Goal: Task Accomplishment & Management: Manage account settings

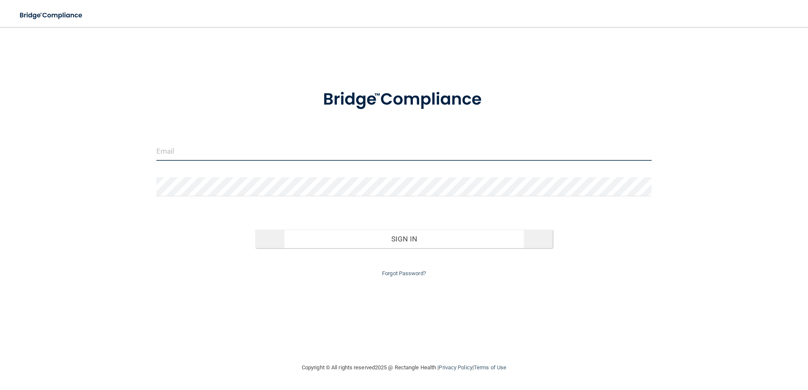
type input "[EMAIL_ADDRESS][DOMAIN_NAME]"
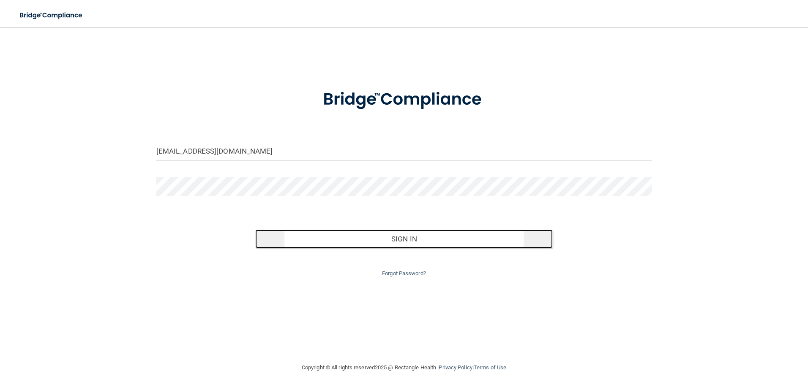
click at [411, 241] on button "Sign In" at bounding box center [403, 239] width 297 height 19
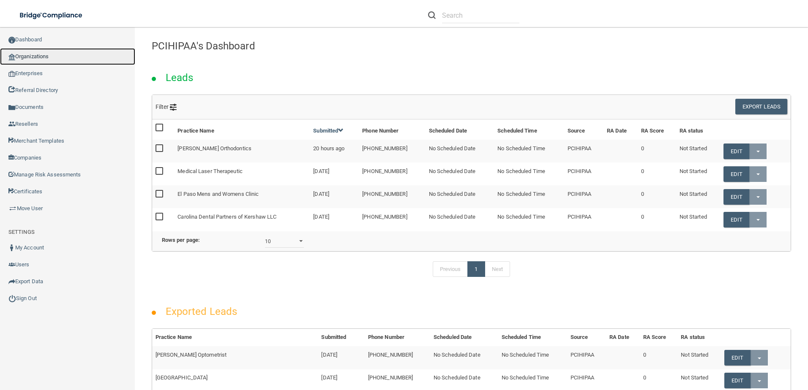
click at [70, 59] on link "Organizations" at bounding box center [67, 56] width 135 height 17
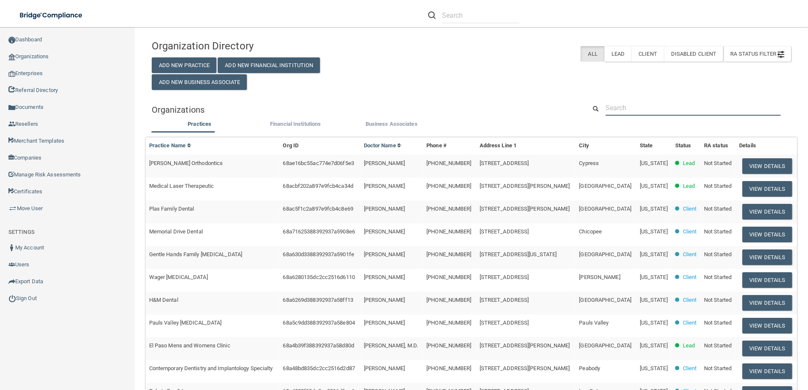
click at [638, 111] on input "text" at bounding box center [692, 108] width 175 height 16
paste input "Hydration Therapy & Weight Loss Center"
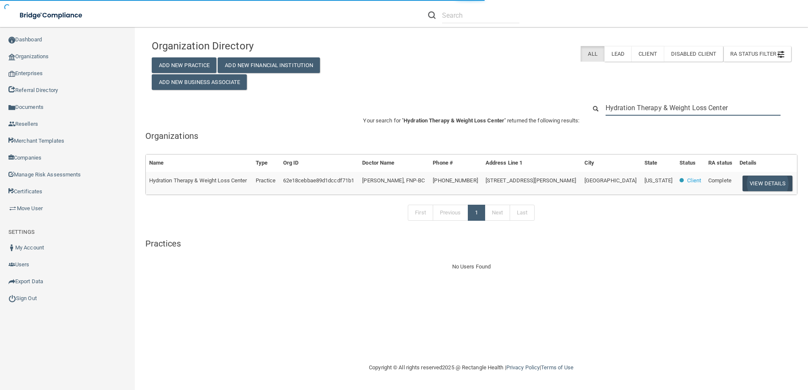
type input "Hydration Therapy & Weight Loss Center"
click at [756, 181] on button "View Details" at bounding box center [767, 184] width 50 height 16
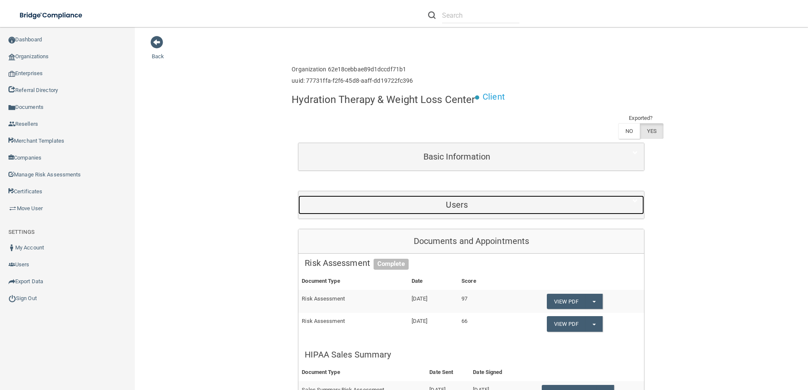
click at [458, 209] on h5 "Users" at bounding box center [457, 204] width 304 height 9
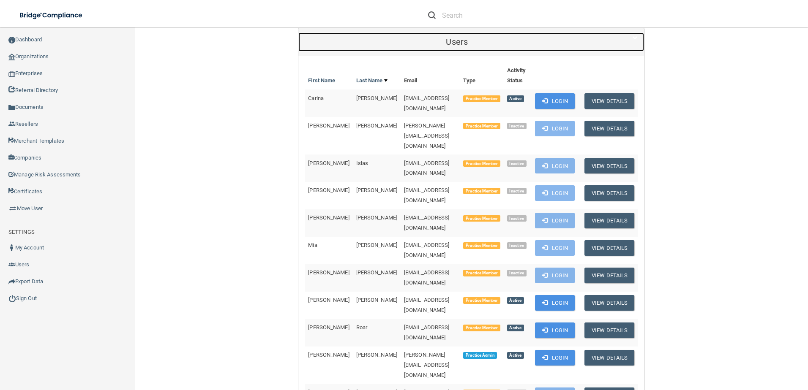
scroll to position [169, 0]
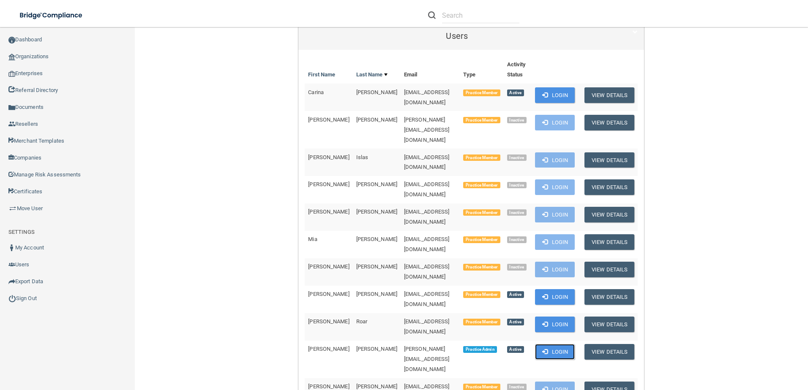
click at [553, 344] on button "Login" at bounding box center [555, 352] width 40 height 16
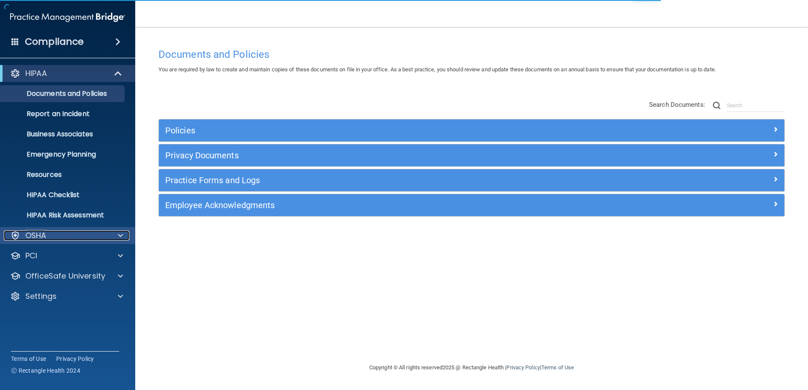
click at [86, 233] on div "OSHA" at bounding box center [56, 236] width 105 height 10
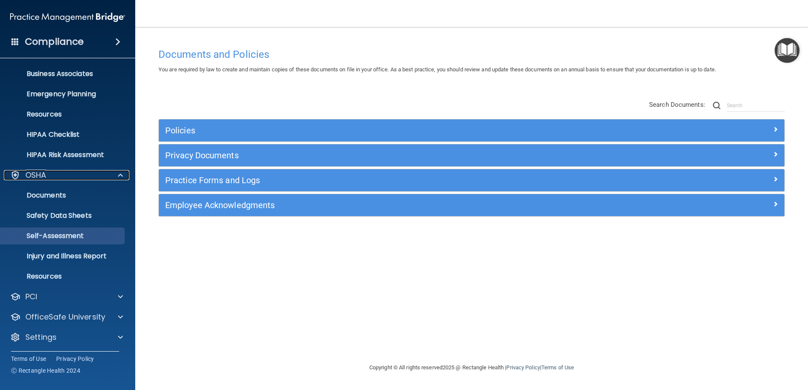
scroll to position [62, 0]
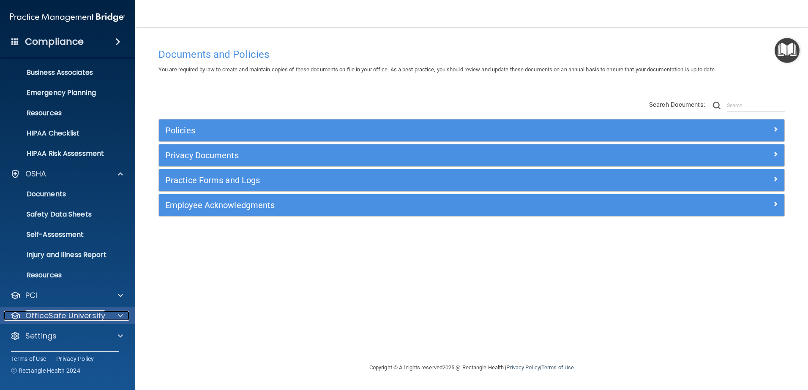
click at [76, 314] on p "OfficeSafe University" at bounding box center [65, 316] width 80 height 10
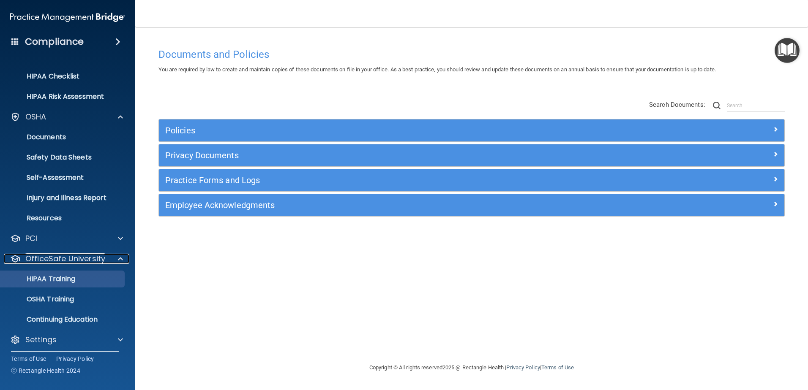
scroll to position [122, 0]
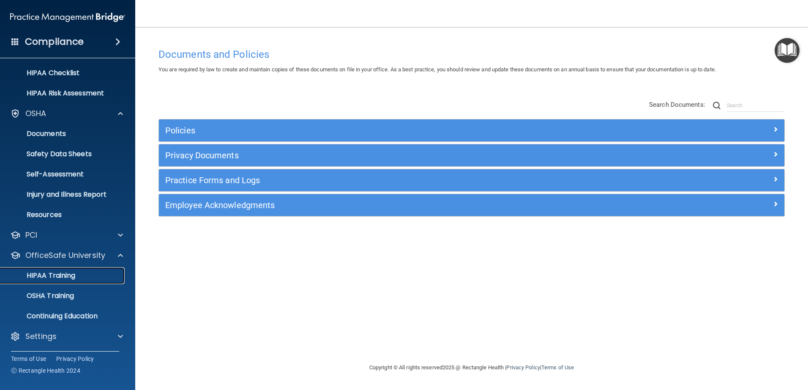
click at [84, 276] on div "HIPAA Training" at bounding box center [62, 276] width 115 height 8
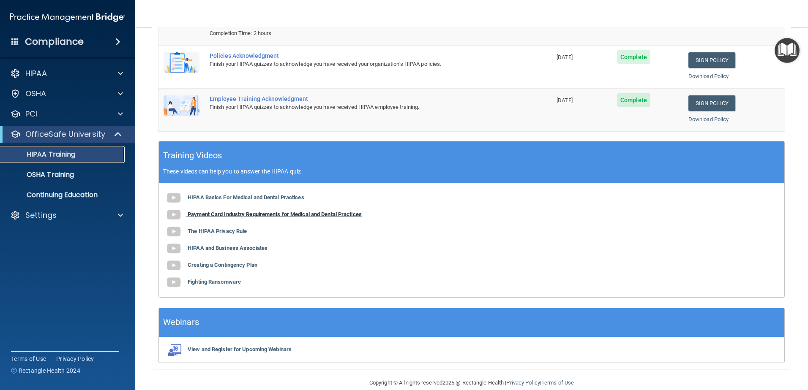
scroll to position [168, 0]
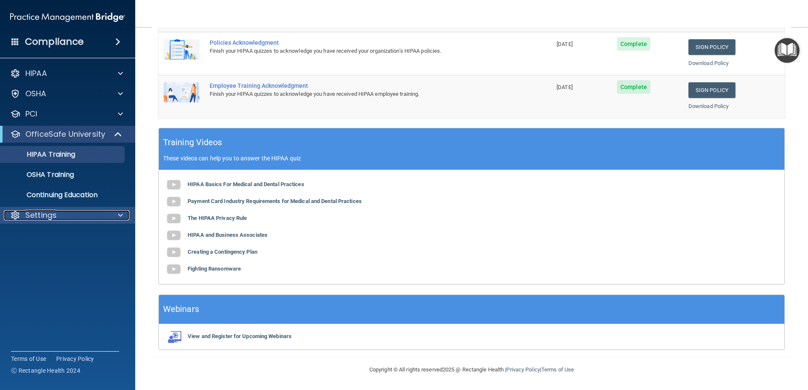
click at [109, 219] on div at bounding box center [119, 215] width 21 height 10
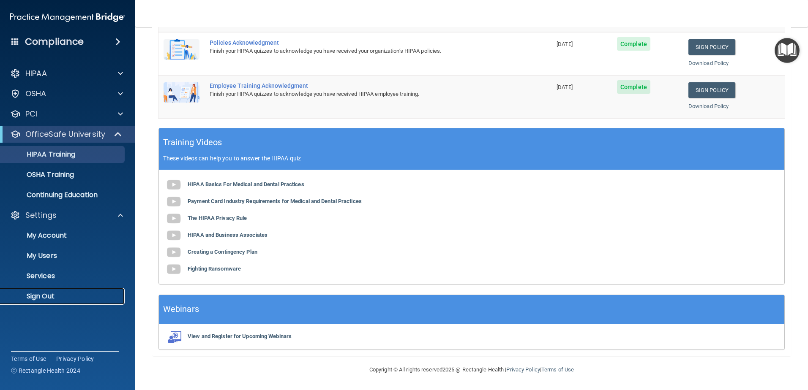
click at [66, 289] on link "Sign Out" at bounding box center [58, 296] width 133 height 17
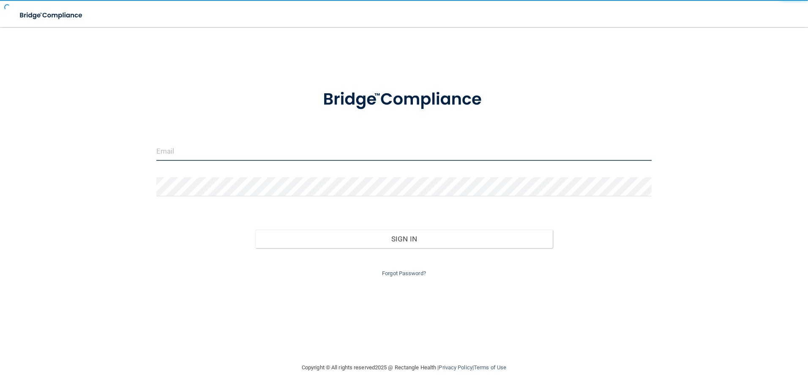
type input "[EMAIL_ADDRESS][DOMAIN_NAME]"
